Goal: Information Seeking & Learning: Learn about a topic

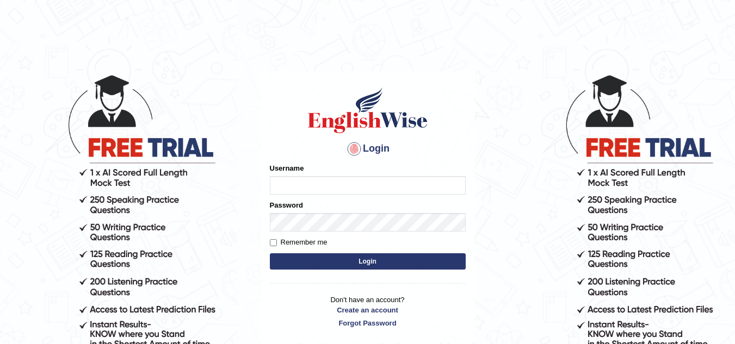
click at [312, 184] on input "Username" at bounding box center [368, 185] width 196 height 18
type input "haron_parramatta"
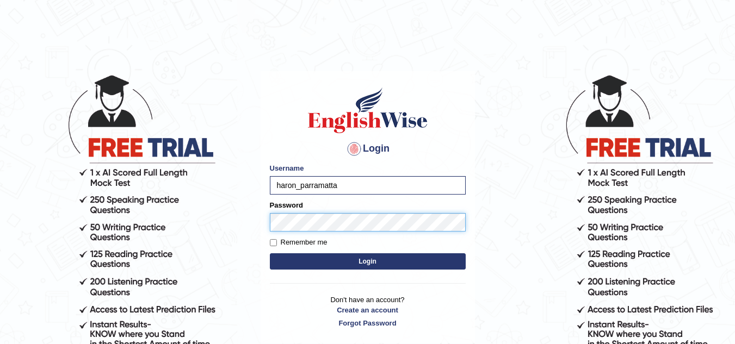
click at [270, 253] on button "Login" at bounding box center [368, 261] width 196 height 16
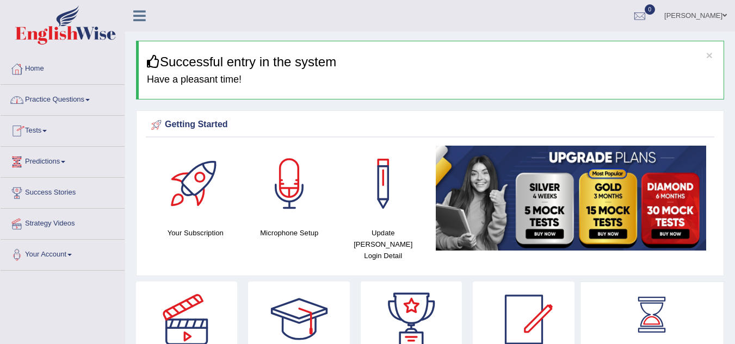
click at [80, 104] on link "Practice Questions" at bounding box center [63, 98] width 124 height 27
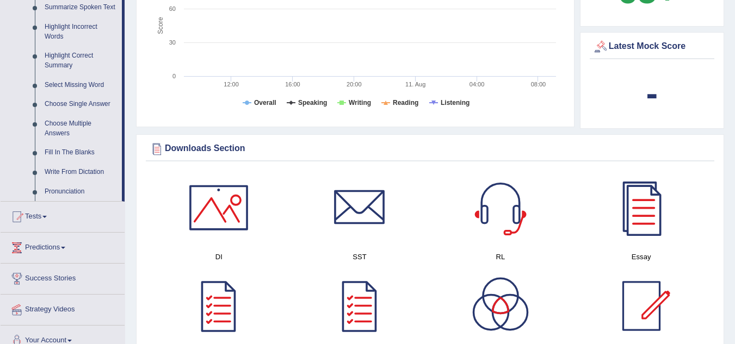
scroll to position [495, 0]
click at [37, 209] on link "Tests" at bounding box center [63, 214] width 124 height 27
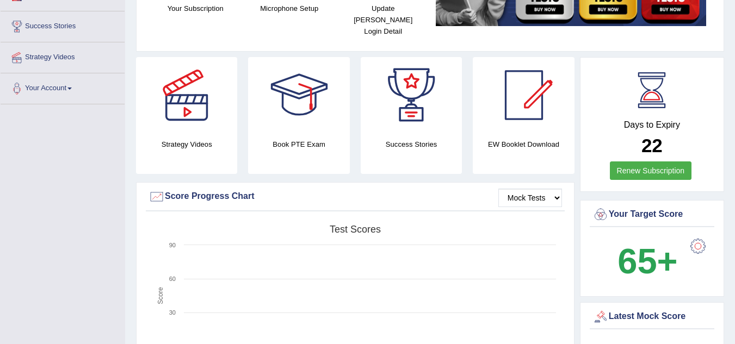
scroll to position [60, 0]
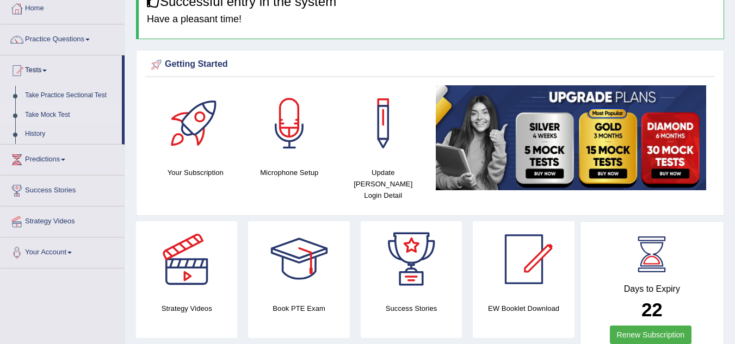
click at [60, 113] on link "Take Mock Test" at bounding box center [71, 116] width 102 height 20
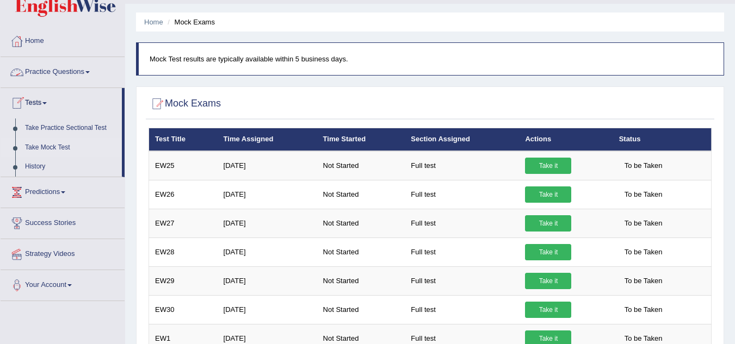
click at [53, 125] on link "Take Practice Sectional Test" at bounding box center [71, 129] width 102 height 20
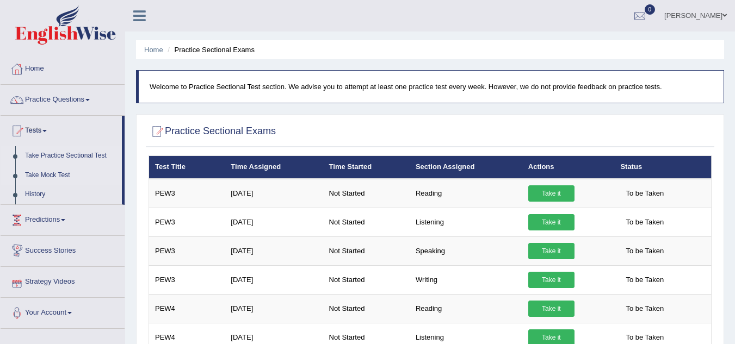
click at [58, 177] on link "Take Mock Test" at bounding box center [71, 176] width 102 height 20
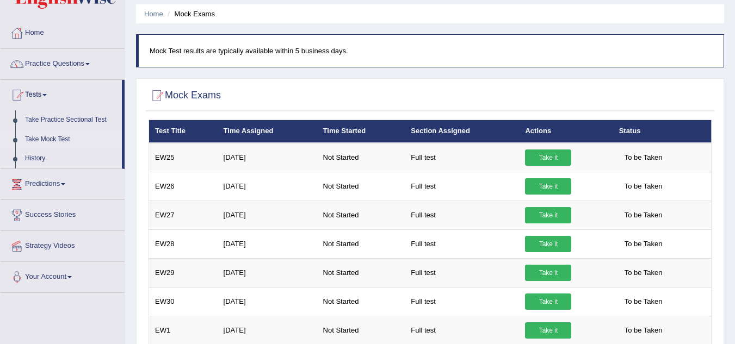
click at [56, 188] on link "Predictions" at bounding box center [63, 182] width 124 height 27
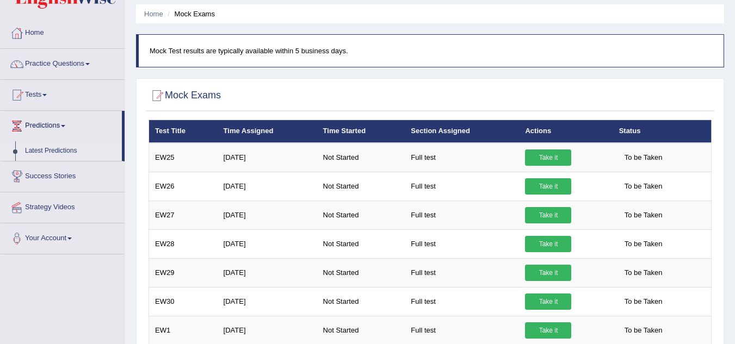
click at [64, 154] on link "Latest Predictions" at bounding box center [71, 151] width 102 height 20
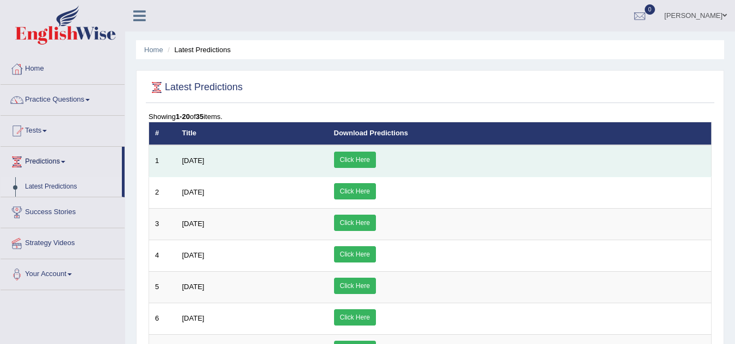
click at [376, 157] on link "Click Here" at bounding box center [355, 160] width 42 height 16
